Goal: Entertainment & Leisure: Browse casually

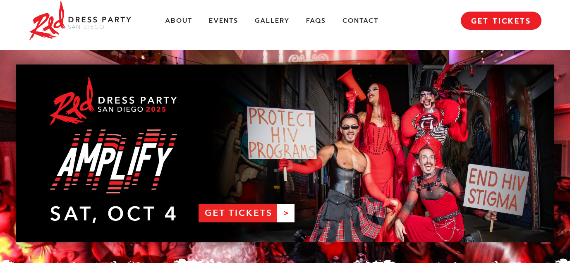
scroll to position [10, 0]
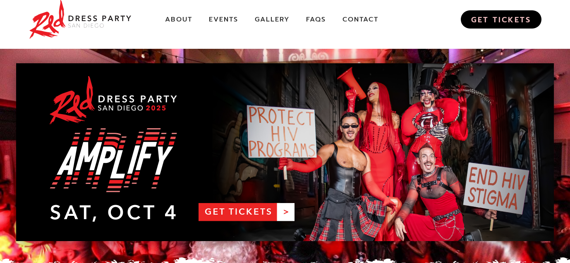
click at [499, 18] on link "GET TICKETS" at bounding box center [501, 19] width 81 height 18
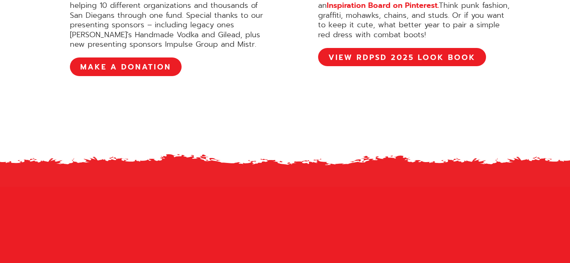
scroll to position [550, 0]
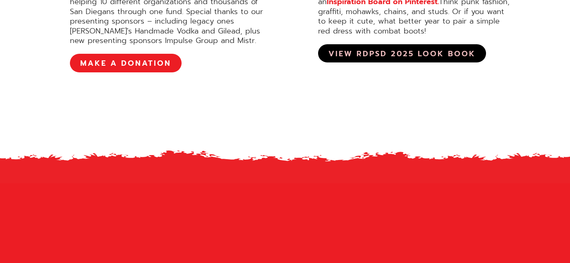
click at [353, 62] on link "View RDPSD 2025 Look Book" at bounding box center [402, 53] width 168 height 18
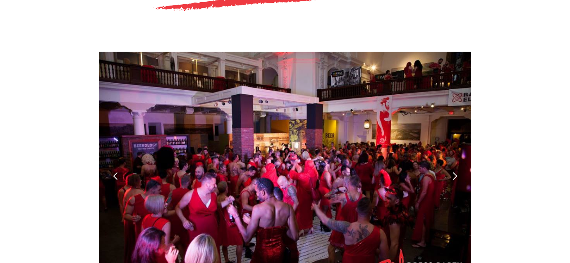
scroll to position [2323, 0]
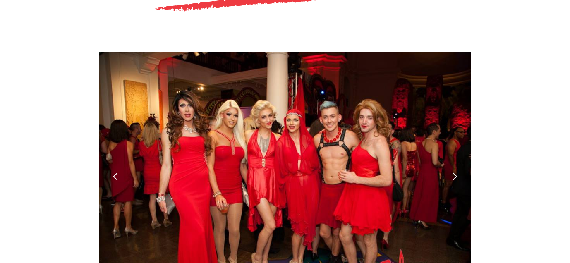
click at [455, 172] on div "next slide" at bounding box center [455, 176] width 9 height 9
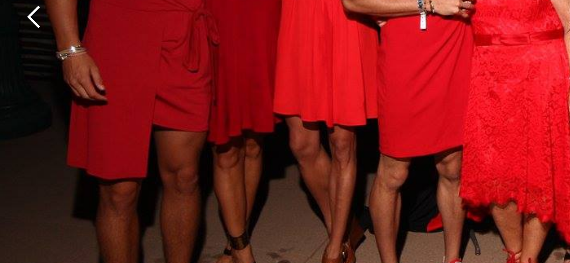
scroll to position [2322, 0]
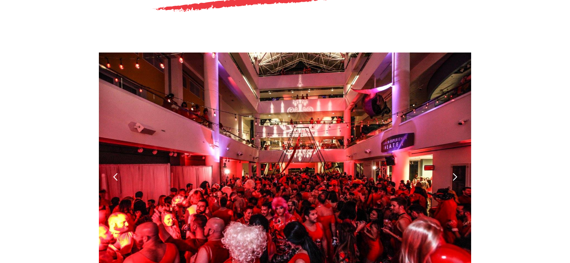
click at [456, 173] on div "next slide" at bounding box center [455, 177] width 9 height 9
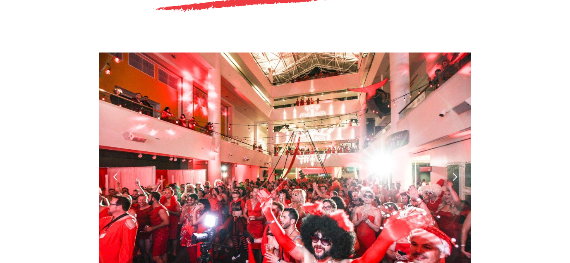
click at [456, 173] on div "next slide" at bounding box center [455, 177] width 9 height 9
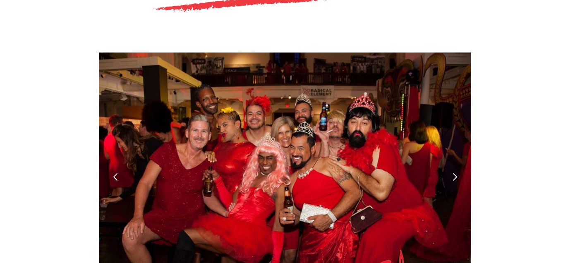
click at [456, 173] on div "next slide" at bounding box center [455, 177] width 9 height 9
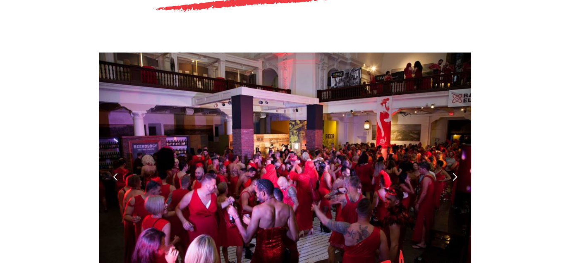
click at [456, 173] on div "next slide" at bounding box center [455, 177] width 9 height 9
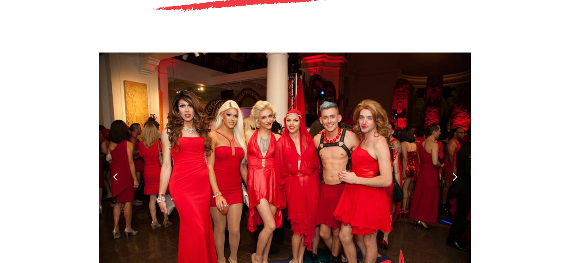
click at [492, 115] on div "JOIN THE FUN! Slide 6 of 6. PAST YEARS CELEBRATIONS 2024 PHOTO ALBUM 2023 PHOTO…" at bounding box center [285, 263] width 538 height 732
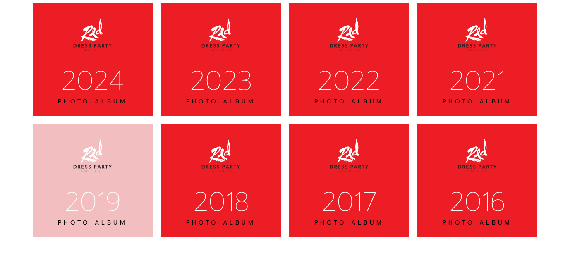
scroll to position [2677, 0]
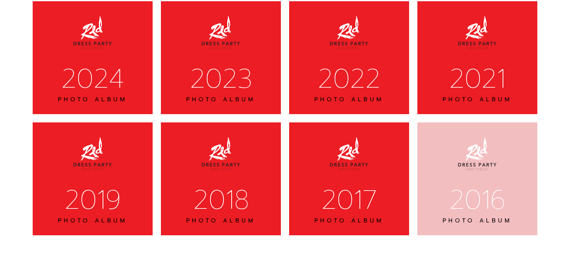
click at [445, 183] on div "2016" at bounding box center [477, 200] width 98 height 34
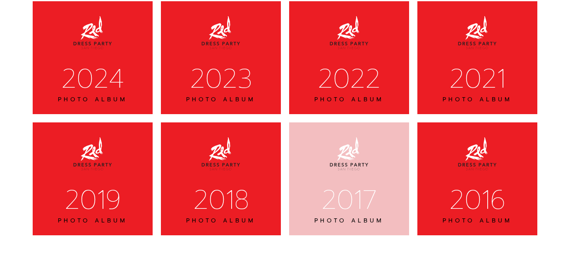
click at [343, 183] on div "2017" at bounding box center [349, 200] width 98 height 34
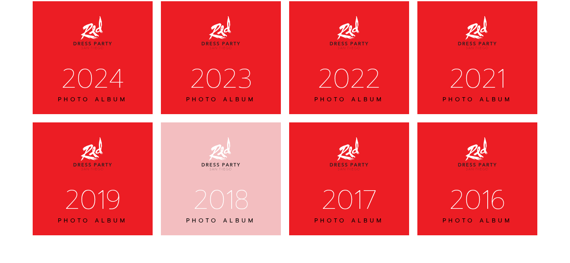
click at [236, 133] on img at bounding box center [220, 153] width 41 height 41
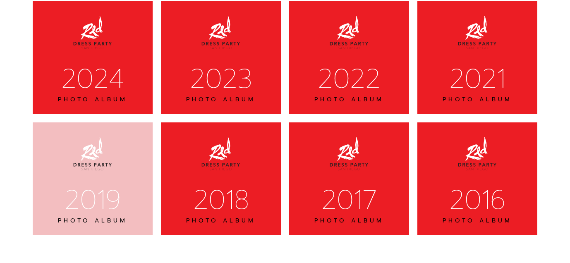
click at [117, 183] on div "2019" at bounding box center [92, 200] width 98 height 34
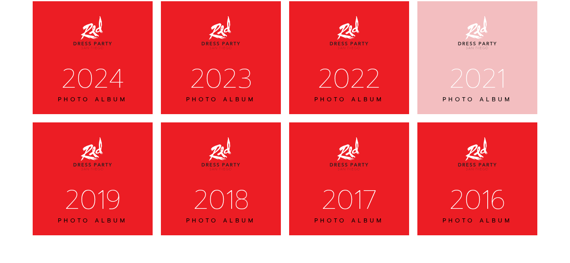
click at [477, 96] on div "PHOTO ALBUM" at bounding box center [477, 99] width 98 height 7
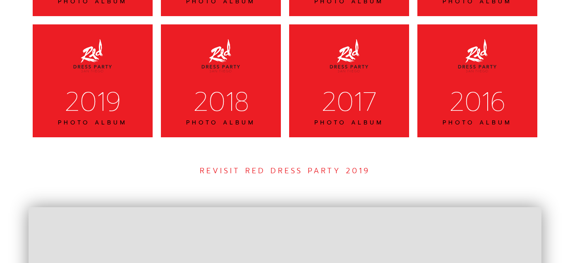
scroll to position [2761, 0]
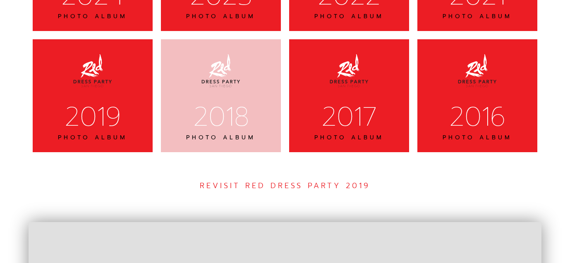
click at [199, 49] on div "2018 PHOTO ALBUM" at bounding box center [221, 95] width 120 height 113
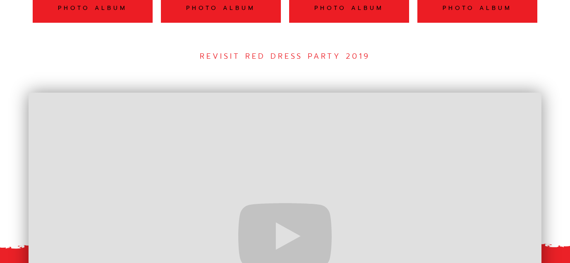
scroll to position [2563, 0]
